Goal: Task Accomplishment & Management: Manage account settings

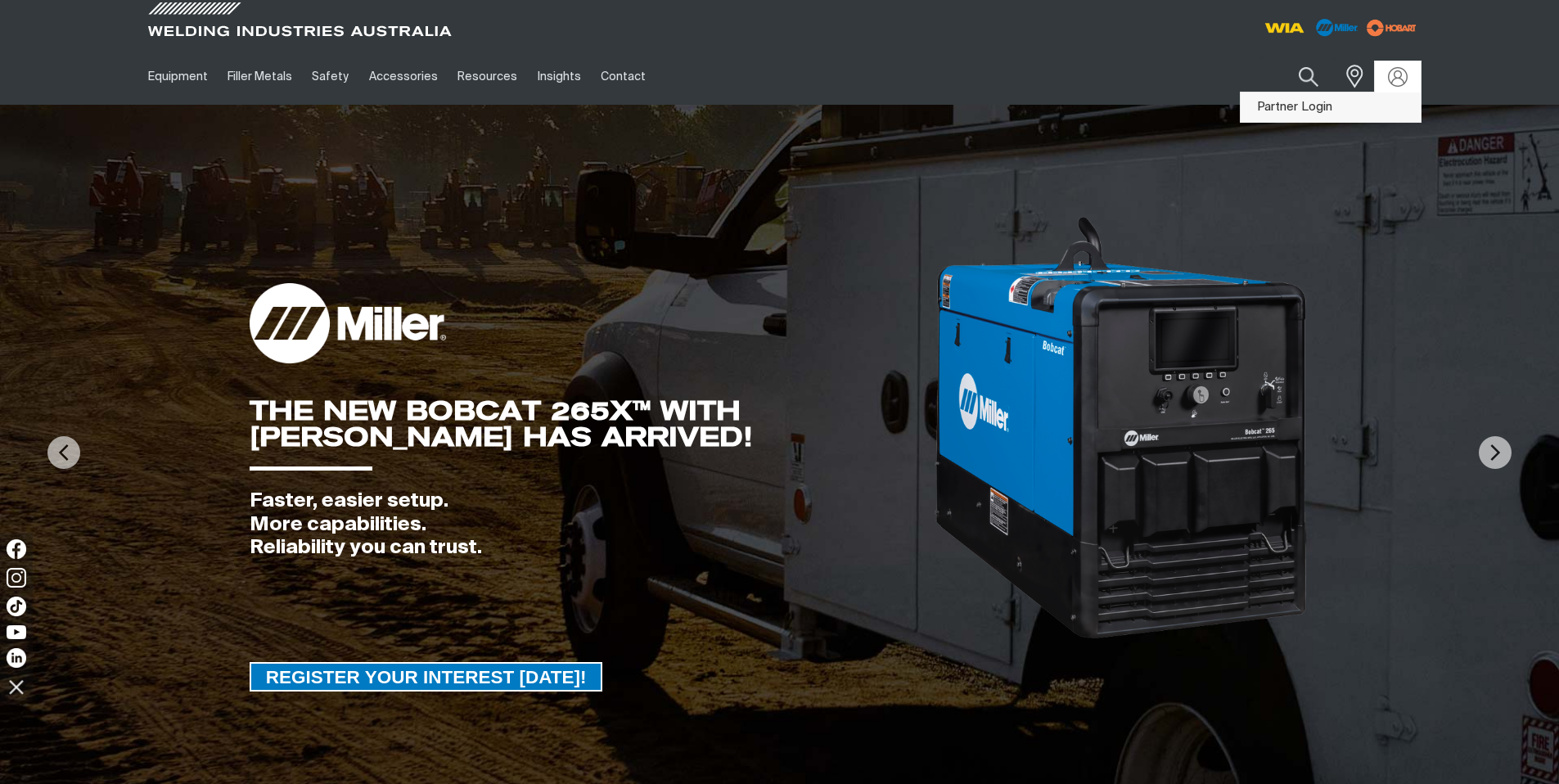
click at [1339, 110] on link "Partner Login" at bounding box center [1330, 107] width 180 height 30
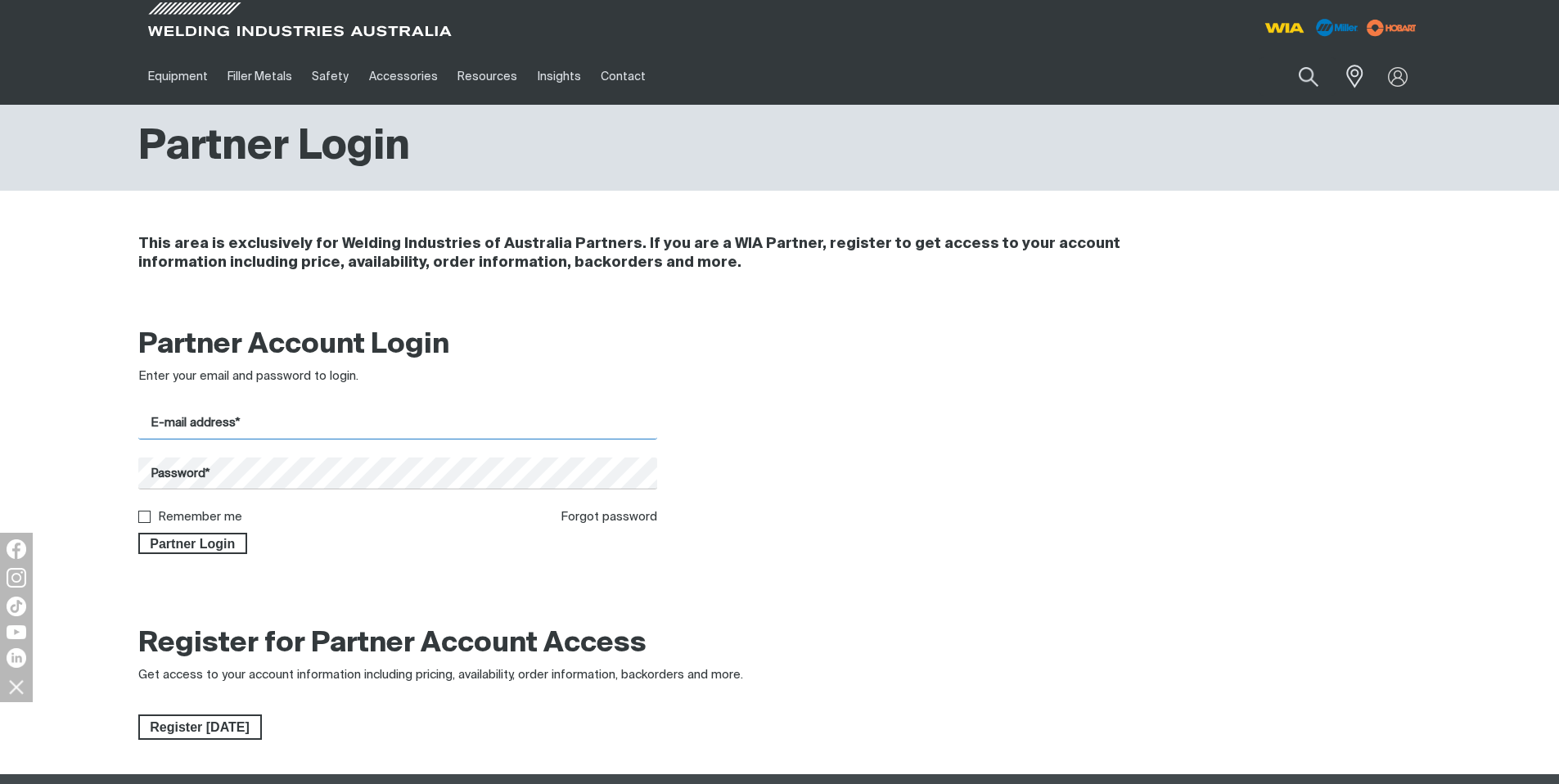
type input "[EMAIL_ADDRESS][DOMAIN_NAME]"
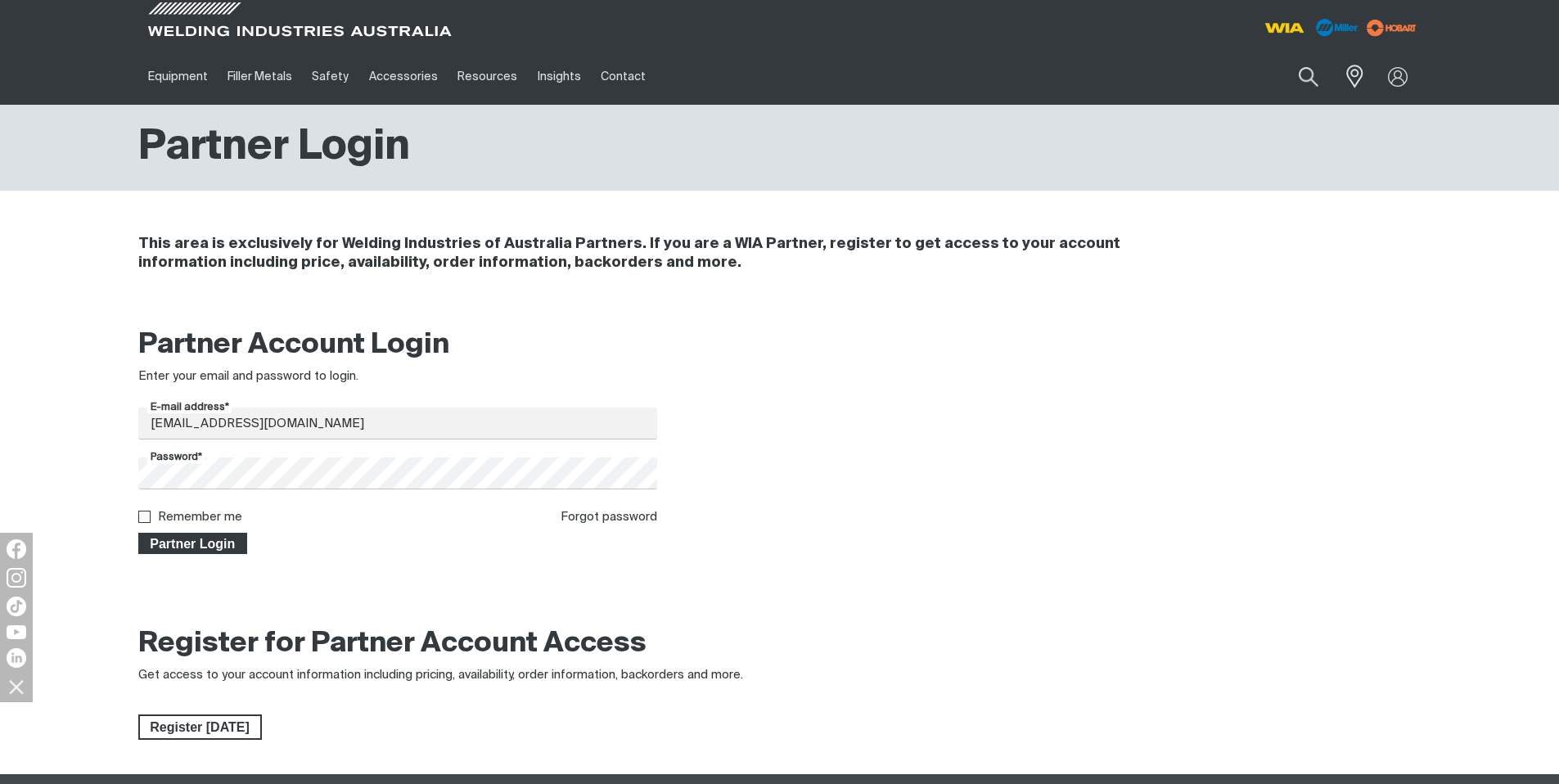
click at [206, 541] on span "Partner Login" at bounding box center [192, 544] width 107 height 21
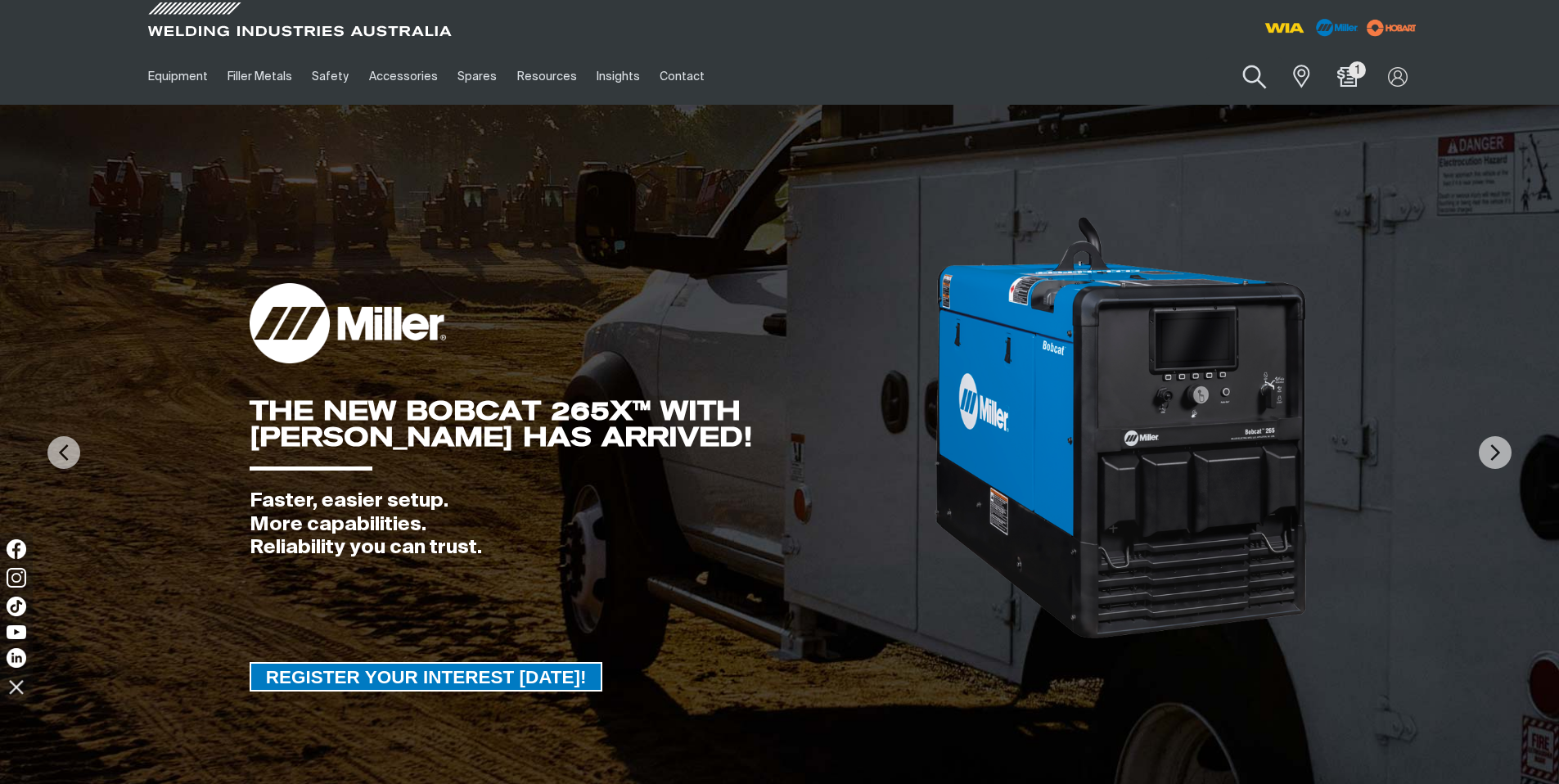
click at [1254, 74] on button "Search products" at bounding box center [1255, 77] width 66 height 46
click at [1085, 88] on input "Search" at bounding box center [1156, 76] width 252 height 37
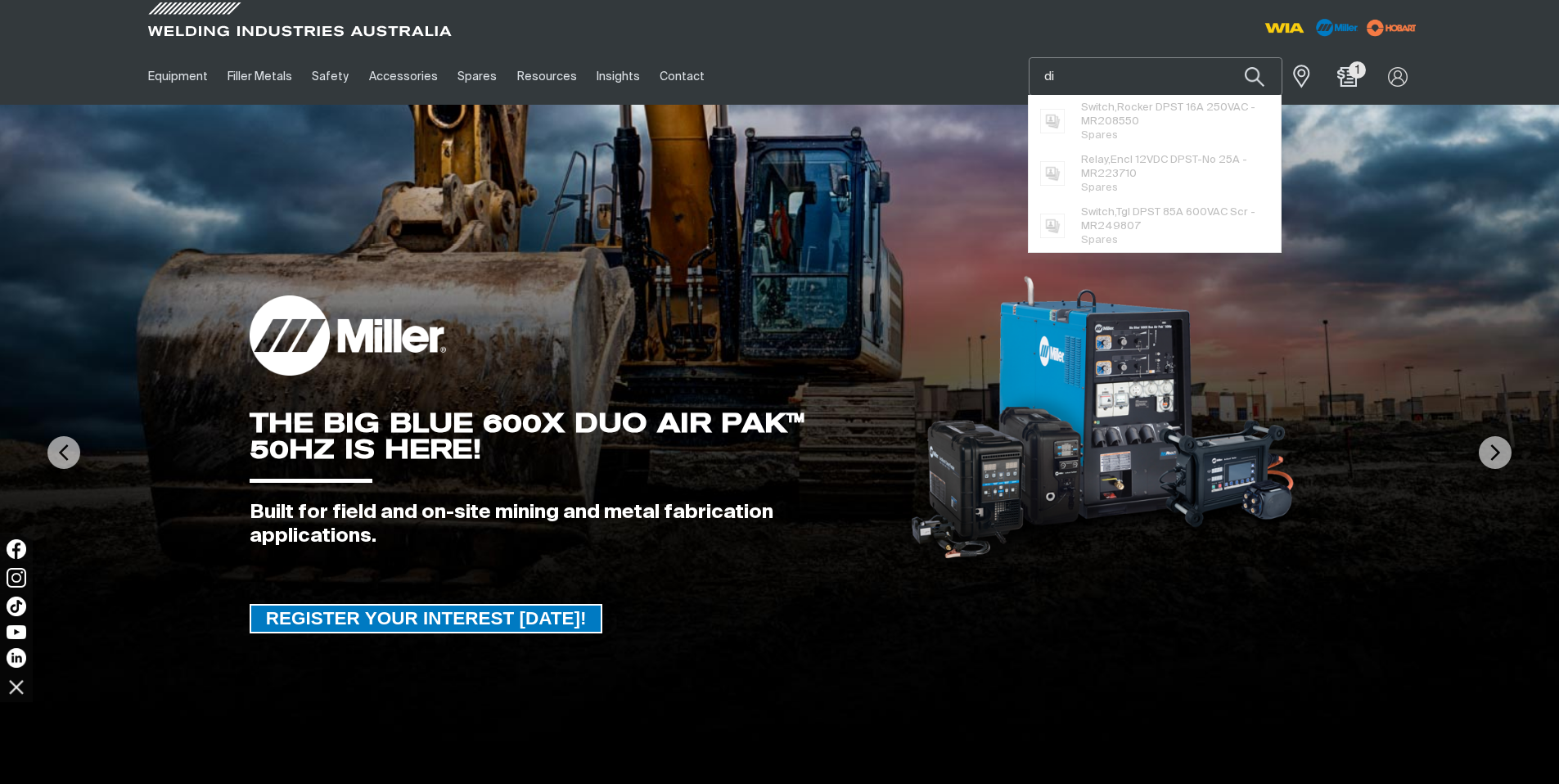
type input "d"
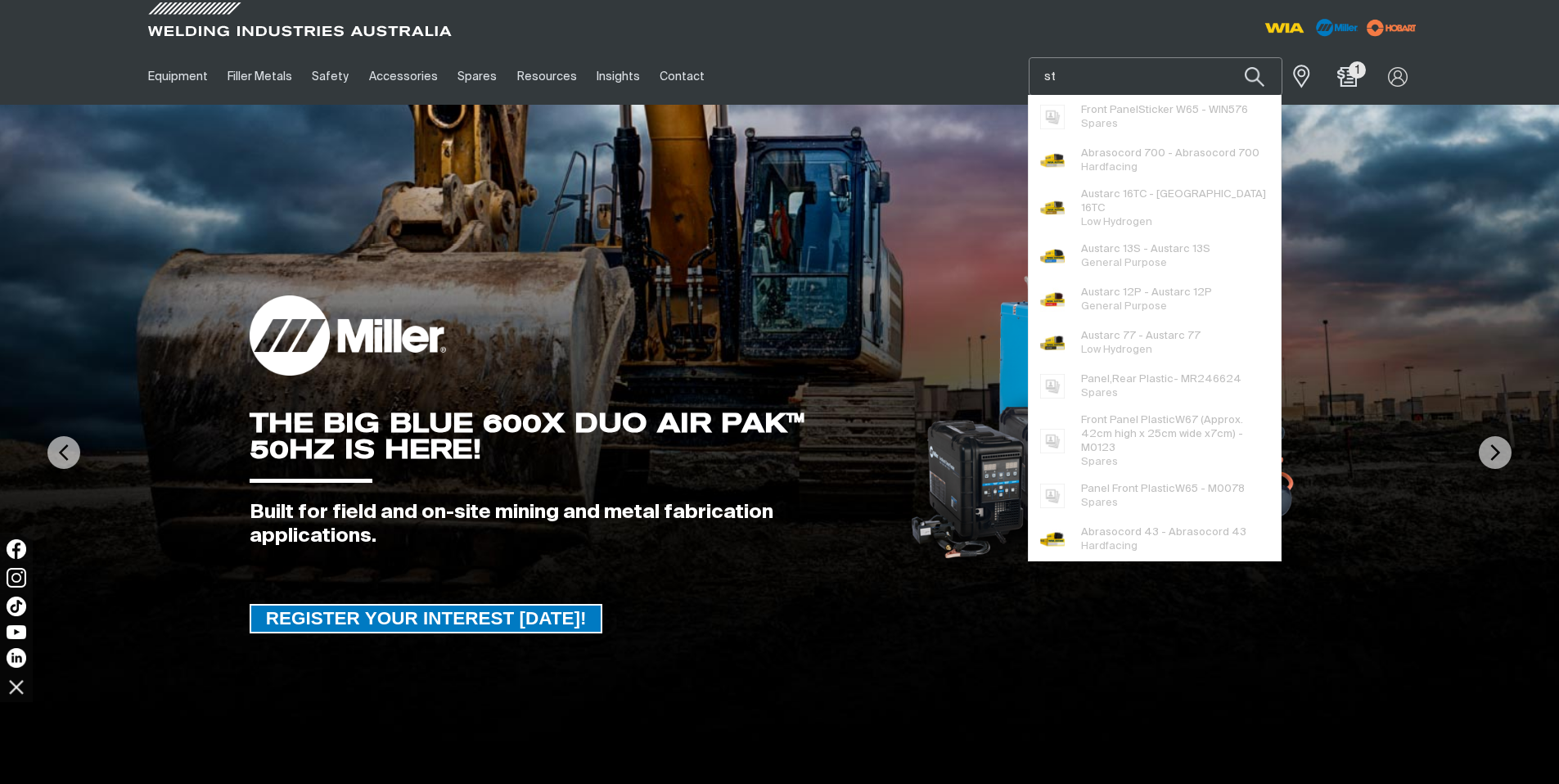
type input "s"
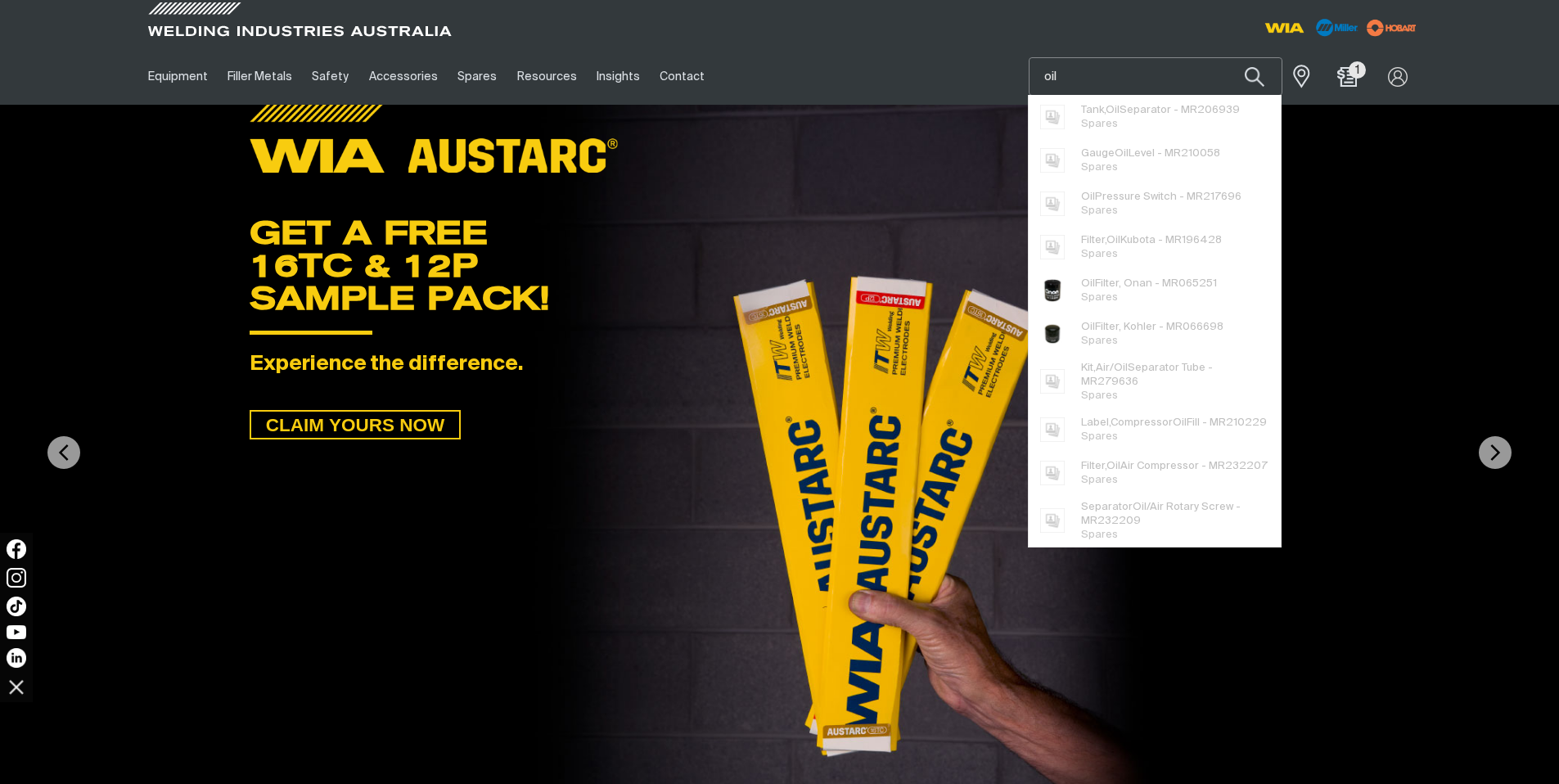
type input "oil"
